Goal: Information Seeking & Learning: Stay updated

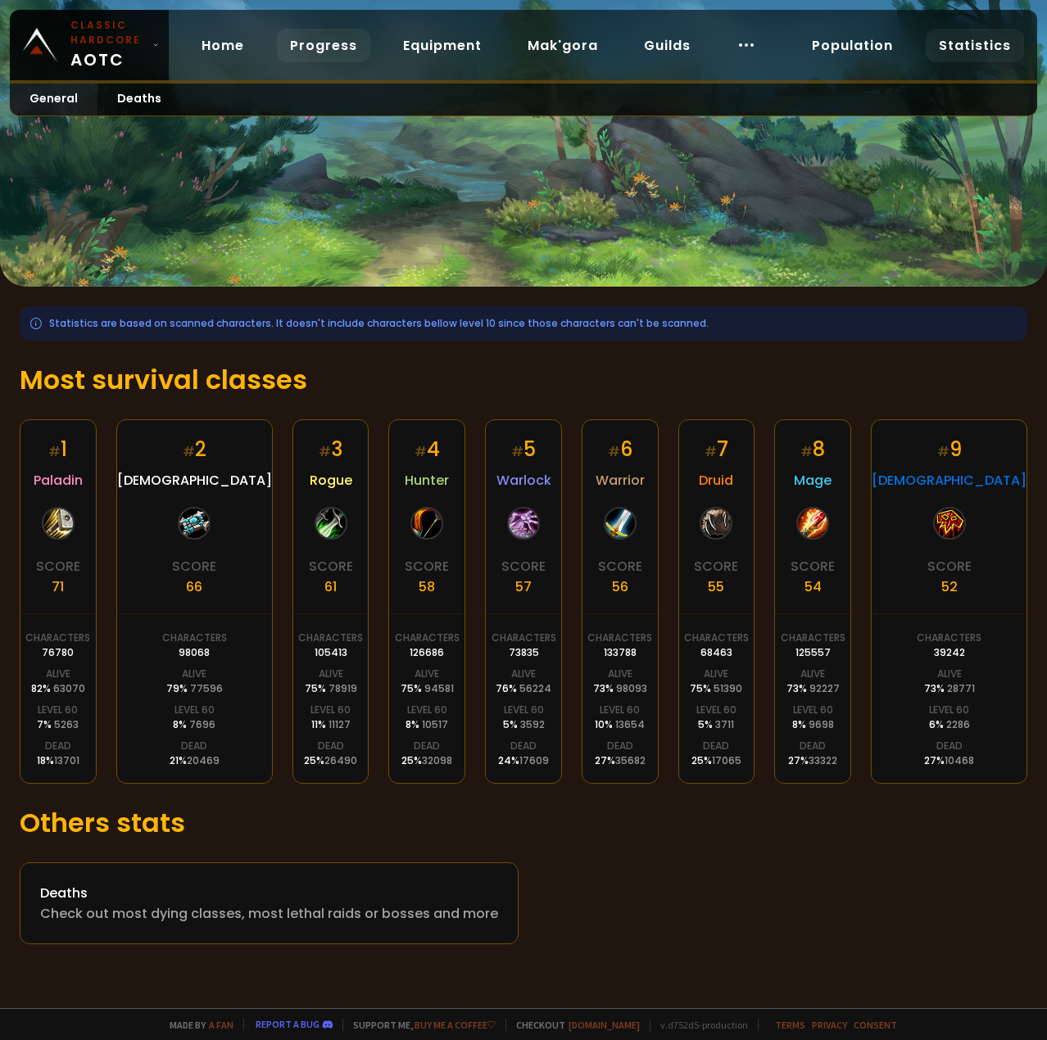
click at [331, 42] on link "Progress" at bounding box center [323, 46] width 93 height 34
click at [73, 683] on span "63070" at bounding box center [69, 689] width 32 height 14
click at [74, 894] on div "Deaths" at bounding box center [269, 893] width 458 height 20
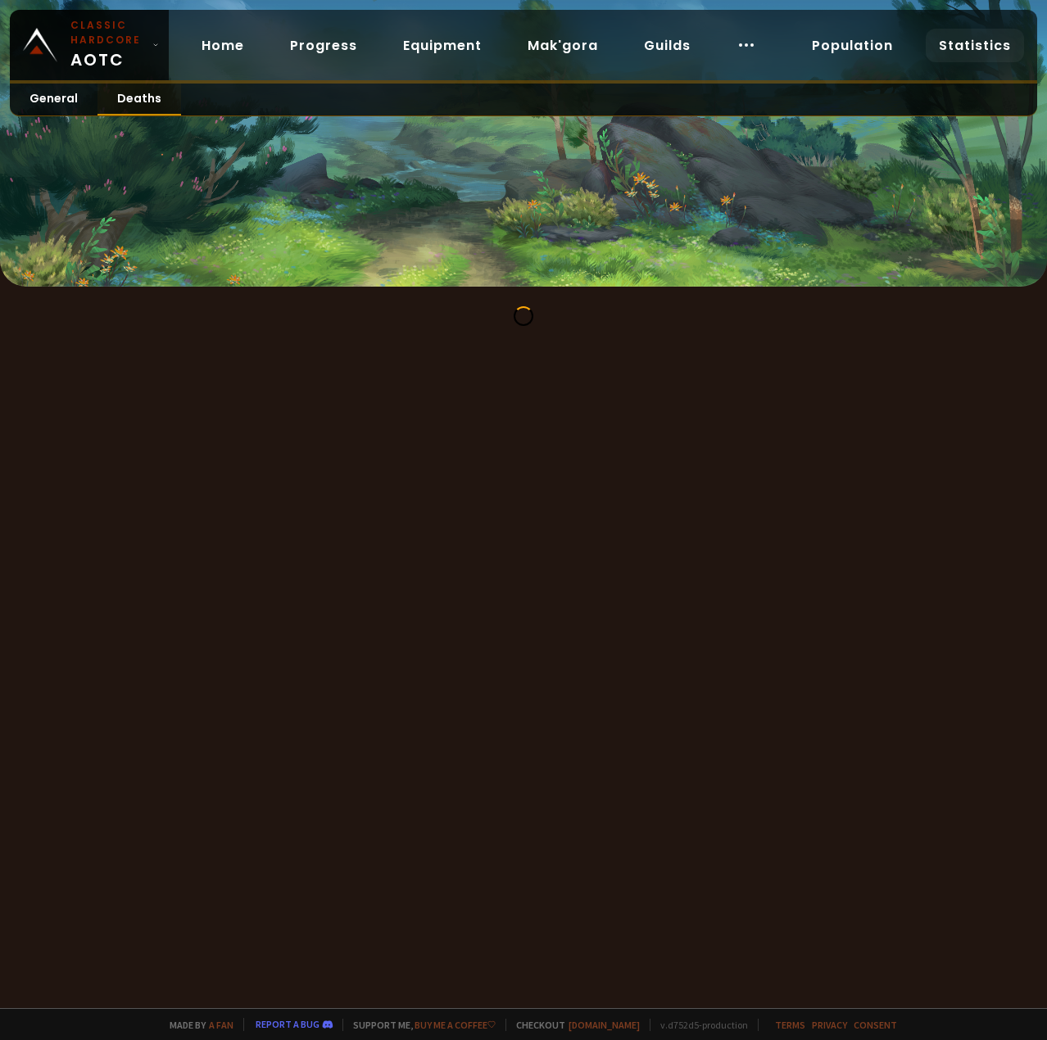
click at [143, 94] on link "Deaths" at bounding box center [139, 100] width 84 height 32
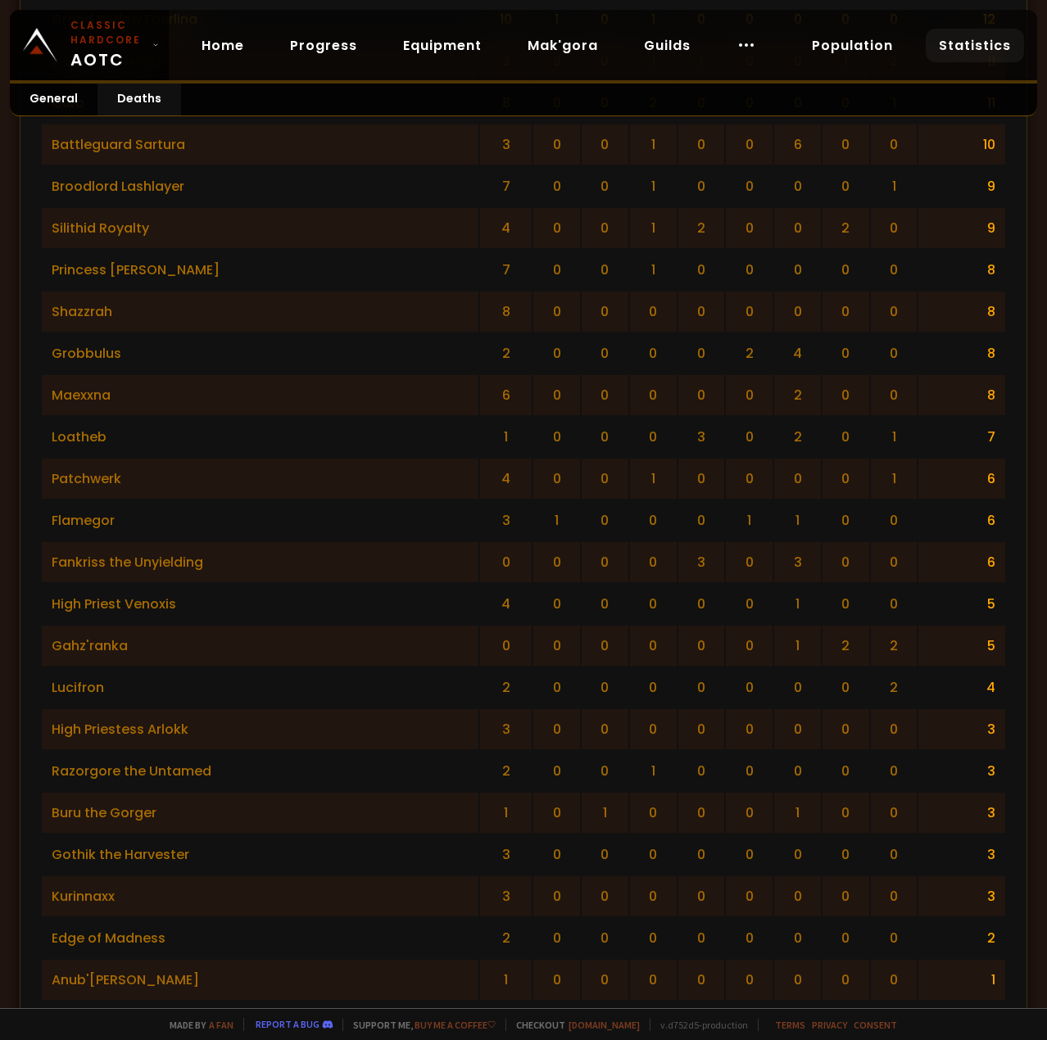
scroll to position [2771, 0]
